Goal: Task Accomplishment & Management: Manage account settings

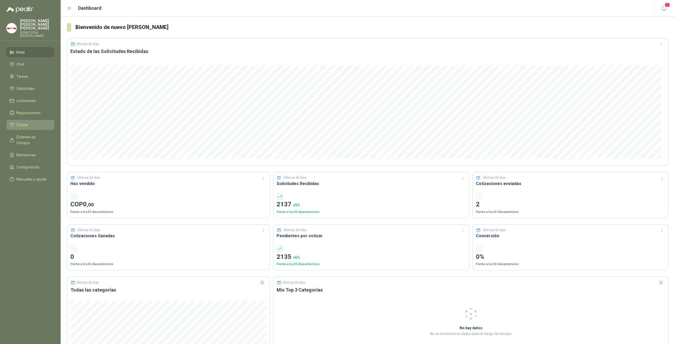
click at [26, 122] on span "Cotizar" at bounding box center [22, 125] width 12 height 6
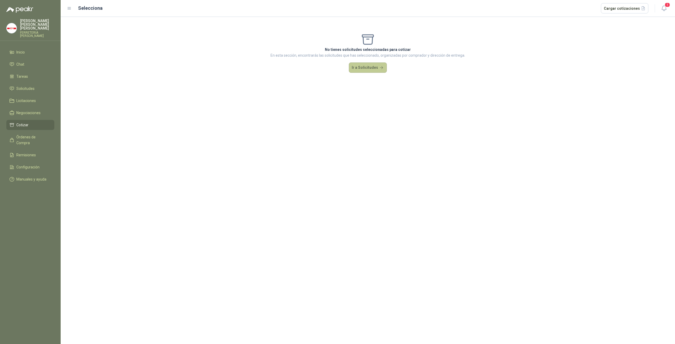
click at [360, 63] on button "Ir a Solicitudes" at bounding box center [368, 67] width 38 height 11
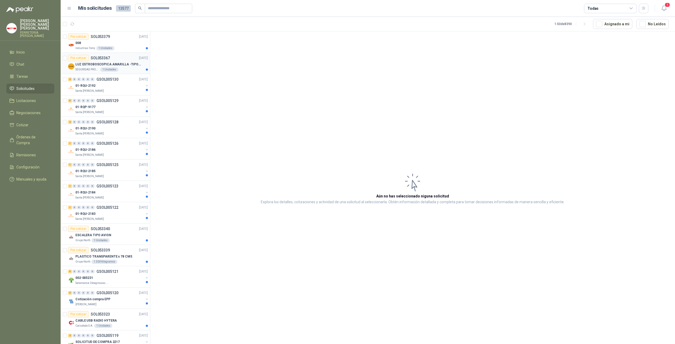
click at [122, 62] on p "LUZ ESTROBOSCOPICA AMARILLA -TIPO BALA" at bounding box center [108, 64] width 66 height 5
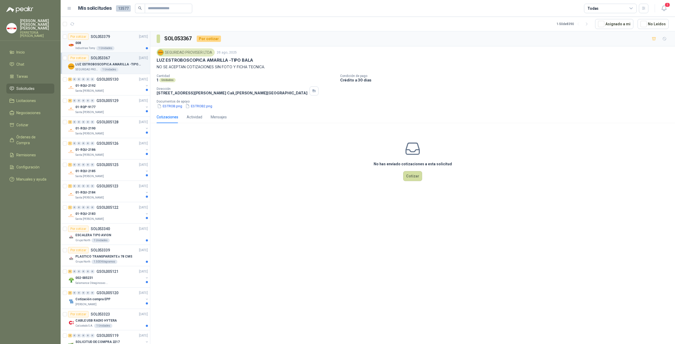
click at [114, 48] on div "Industrias Tomy 1 Unidades" at bounding box center [111, 48] width 73 height 4
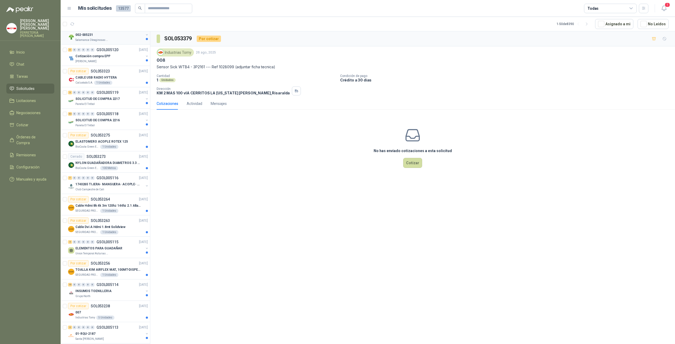
scroll to position [246, 0]
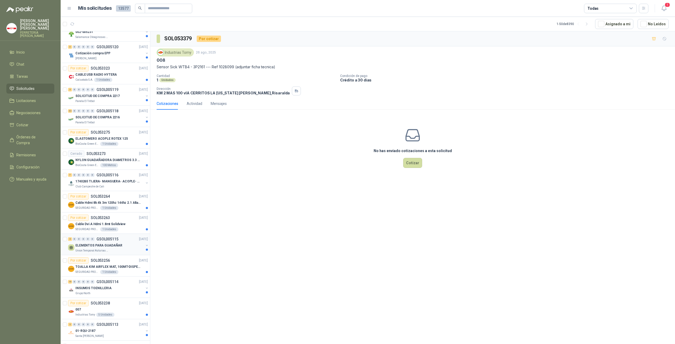
click at [108, 239] on p "GSOL005115" at bounding box center [108, 239] width 22 height 4
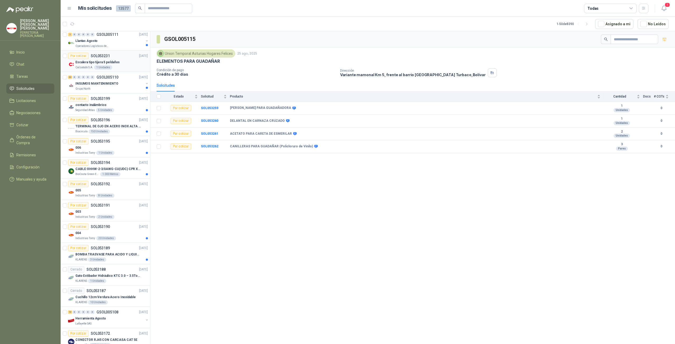
scroll to position [615, 0]
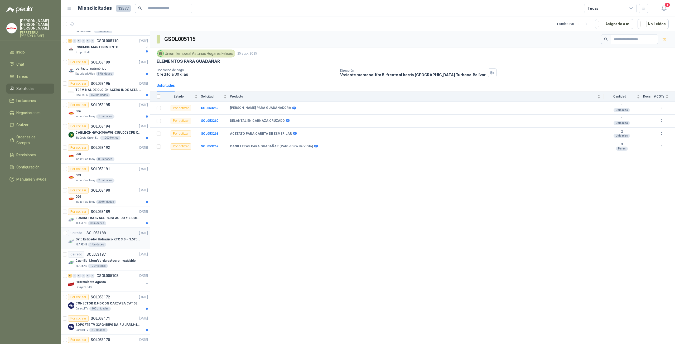
click at [112, 237] on p "Gato Estibador Hidráulico KTC 3.0 – 3.5Ton 1.2mt HPT" at bounding box center [108, 239] width 66 height 5
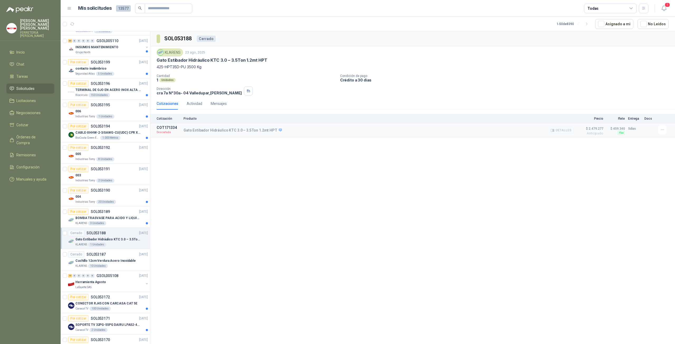
click at [172, 132] on p "Descartada" at bounding box center [169, 132] width 24 height 5
click at [167, 132] on p "Descartada" at bounding box center [169, 132] width 24 height 5
click at [622, 132] on div "Flex" at bounding box center [621, 133] width 7 height 4
click at [556, 129] on button "Detalles" at bounding box center [561, 130] width 25 height 7
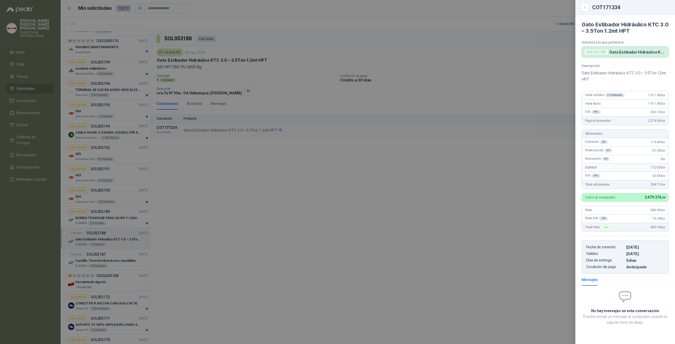
click at [431, 190] on div at bounding box center [337, 172] width 675 height 344
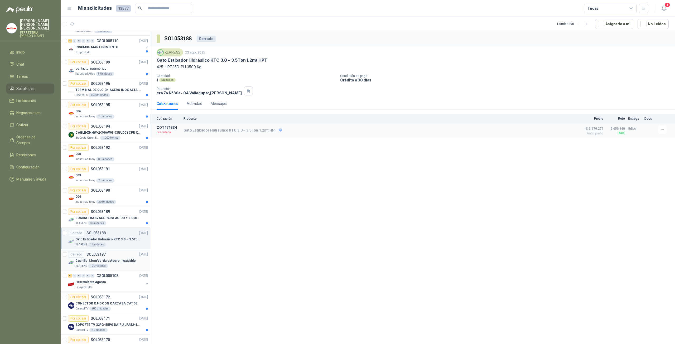
scroll to position [760, 0]
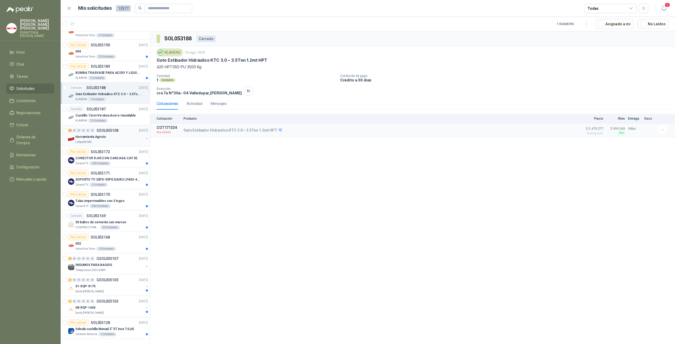
click at [108, 136] on div "Herramienta Agosto" at bounding box center [109, 137] width 68 height 6
